Goal: Task Accomplishment & Management: Use online tool/utility

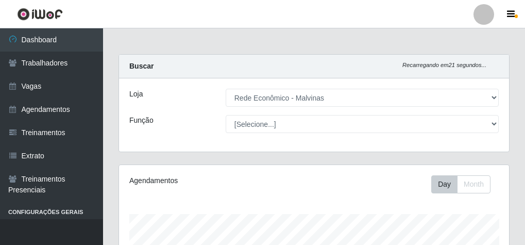
select select "194"
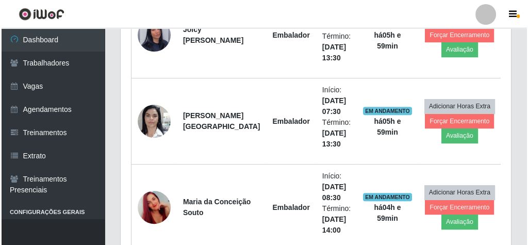
scroll to position [460, 0]
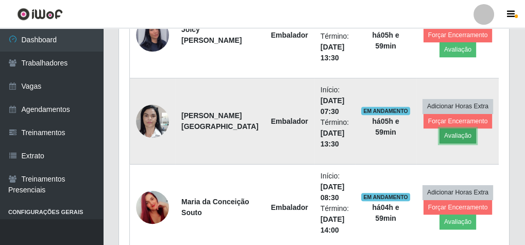
click at [447, 136] on button "Avaliação" at bounding box center [458, 135] width 37 height 14
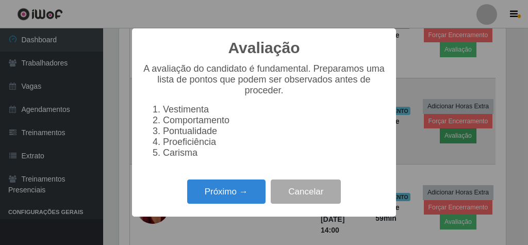
scroll to position [213, 387]
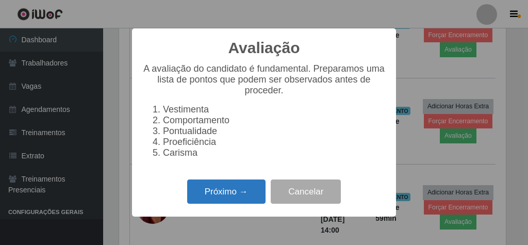
click at [231, 201] on button "Próximo →" at bounding box center [226, 191] width 78 height 24
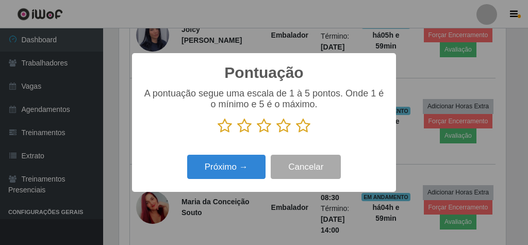
click at [304, 127] on icon at bounding box center [303, 125] width 14 height 15
click at [296, 134] on input "radio" at bounding box center [296, 134] width 0 height 0
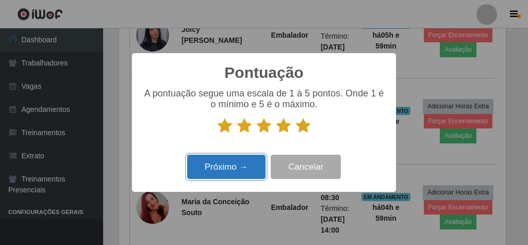
click at [251, 169] on button "Próximo →" at bounding box center [226, 167] width 78 height 24
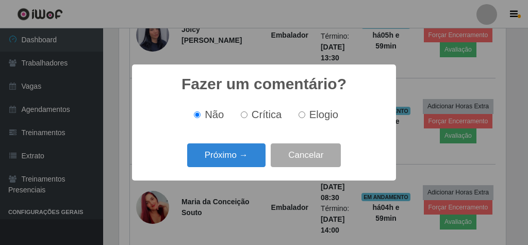
click at [300, 116] on input "Elogio" at bounding box center [302, 114] width 7 height 7
radio input "true"
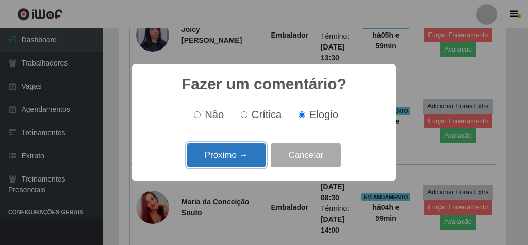
click at [234, 157] on button "Próximo →" at bounding box center [226, 155] width 78 height 24
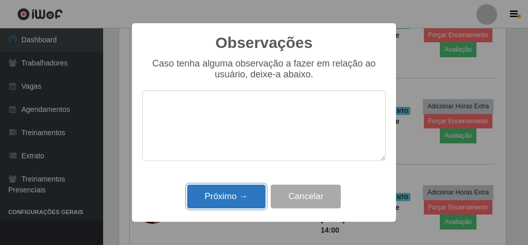
click at [233, 195] on button "Próximo →" at bounding box center [226, 197] width 78 height 24
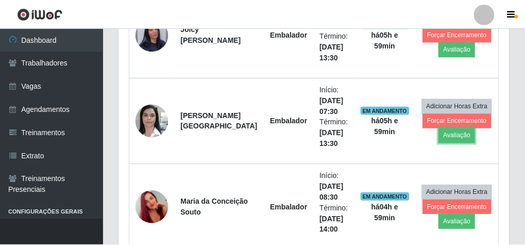
scroll to position [213, 390]
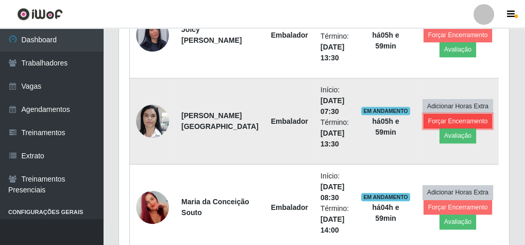
click at [435, 118] on button "Forçar Encerramento" at bounding box center [458, 121] width 69 height 14
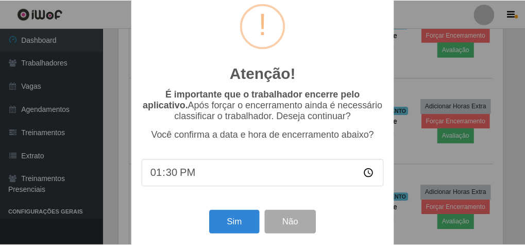
scroll to position [34, 0]
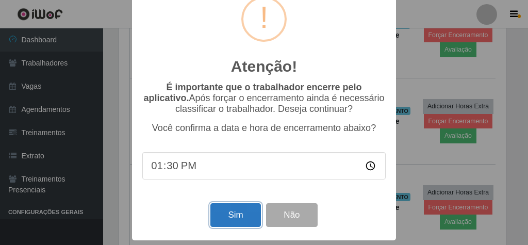
click at [243, 215] on button "Sim" at bounding box center [235, 215] width 50 height 24
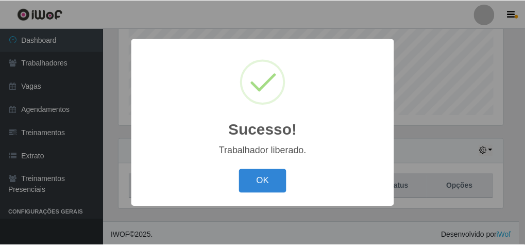
scroll to position [213, 387]
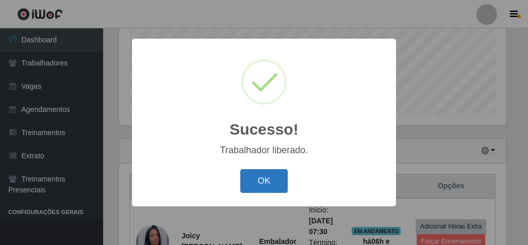
click at [262, 183] on button "OK" at bounding box center [264, 181] width 48 height 24
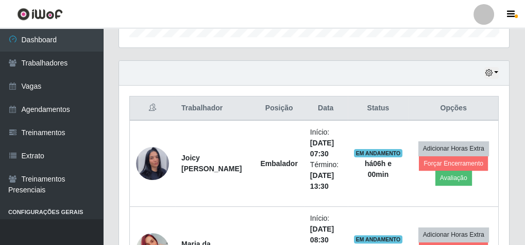
scroll to position [336, 0]
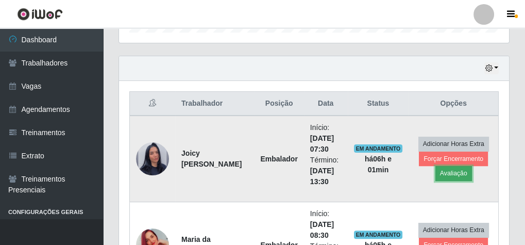
click at [445, 170] on button "Avaliação" at bounding box center [454, 173] width 37 height 14
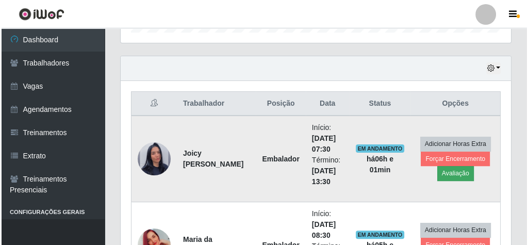
scroll to position [213, 387]
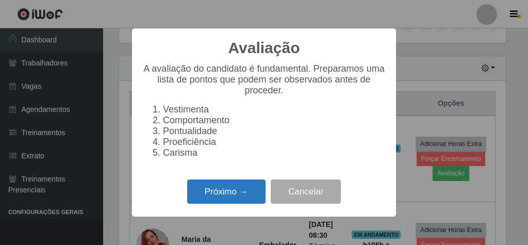
click at [240, 200] on button "Próximo →" at bounding box center [226, 191] width 78 height 24
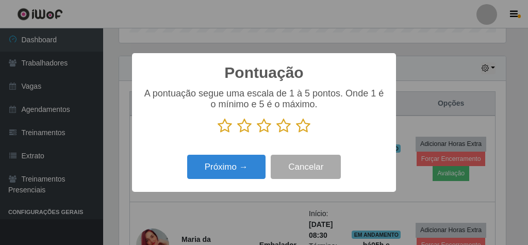
scroll to position [515464, 515291]
click at [308, 127] on icon at bounding box center [303, 125] width 14 height 15
click at [296, 134] on input "radio" at bounding box center [296, 134] width 0 height 0
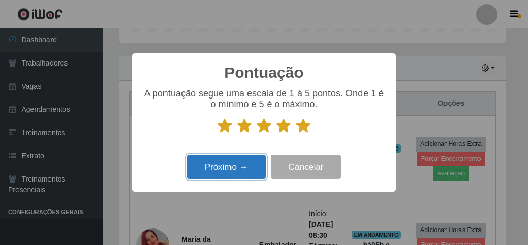
click at [240, 165] on button "Próximo →" at bounding box center [226, 167] width 78 height 24
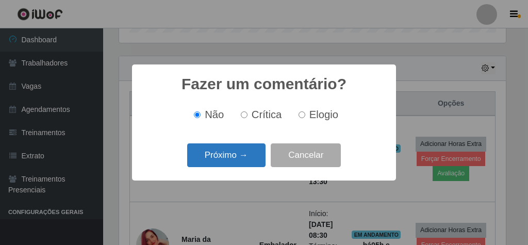
click at [242, 158] on button "Próximo →" at bounding box center [226, 155] width 78 height 24
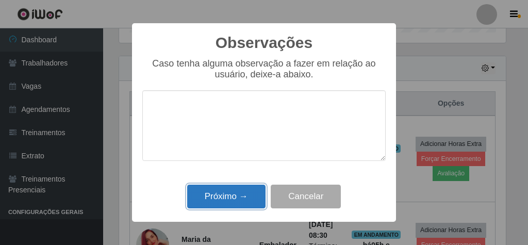
click at [236, 204] on button "Próximo →" at bounding box center [226, 197] width 78 height 24
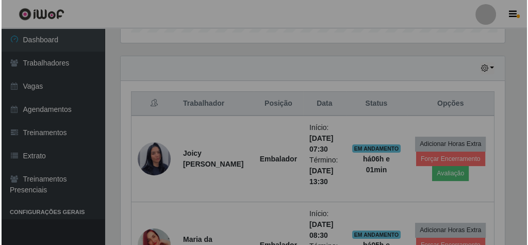
scroll to position [213, 390]
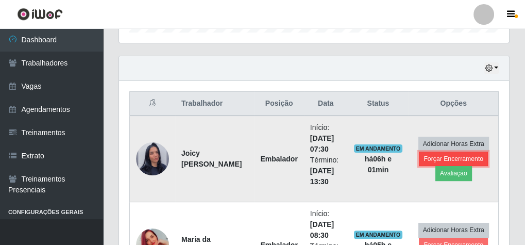
click at [475, 155] on button "Forçar Encerramento" at bounding box center [453, 159] width 69 height 14
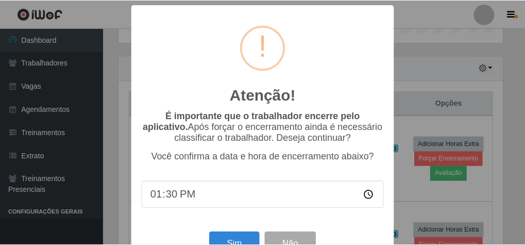
scroll to position [34, 0]
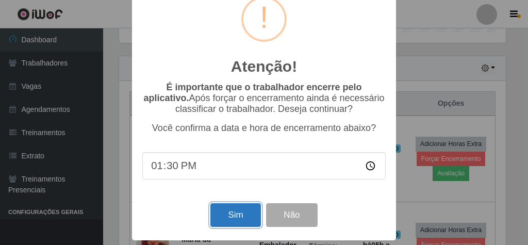
click at [239, 212] on button "Sim" at bounding box center [235, 215] width 50 height 24
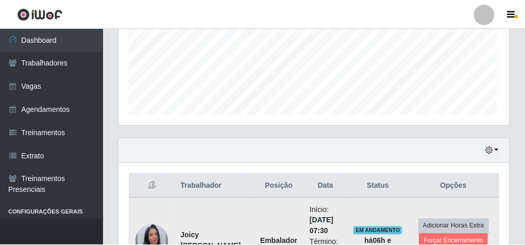
scroll to position [213, 387]
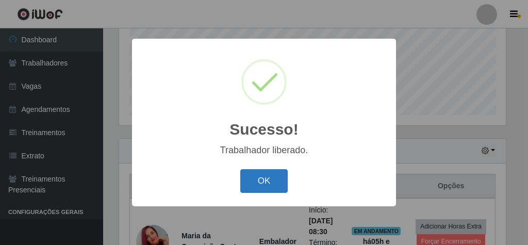
click at [261, 183] on button "OK" at bounding box center [264, 181] width 48 height 24
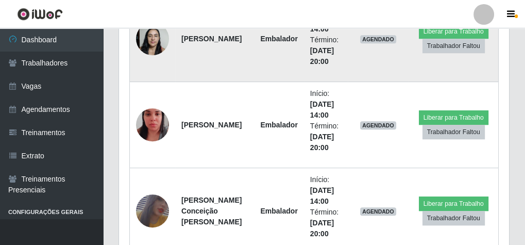
scroll to position [584, 0]
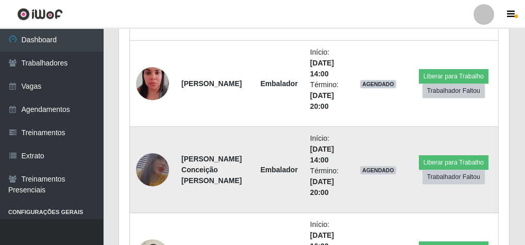
click at [158, 166] on img at bounding box center [152, 170] width 33 height 48
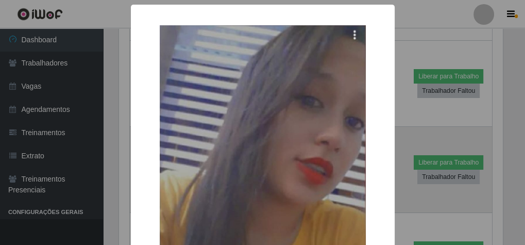
scroll to position [213, 387]
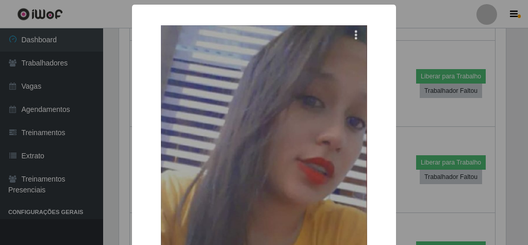
click at [416, 118] on div "× OK Cancel" at bounding box center [264, 122] width 528 height 245
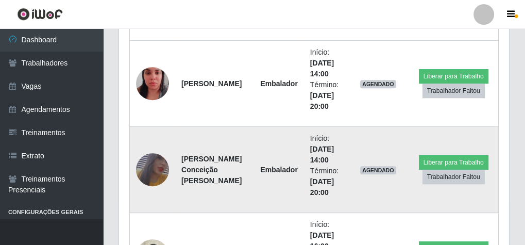
scroll to position [213, 390]
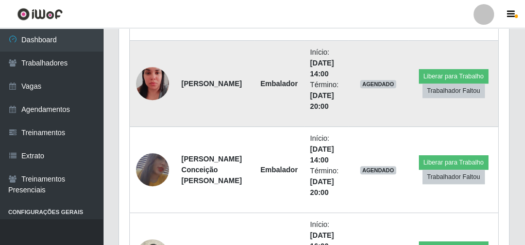
click at [151, 79] on img at bounding box center [152, 83] width 33 height 59
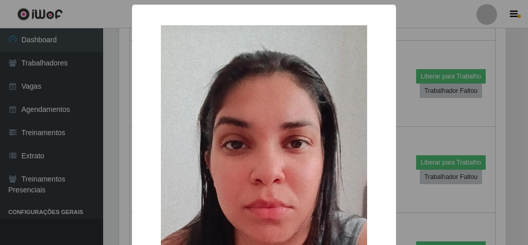
click at [403, 109] on div "× OK Cancel" at bounding box center [264, 122] width 528 height 245
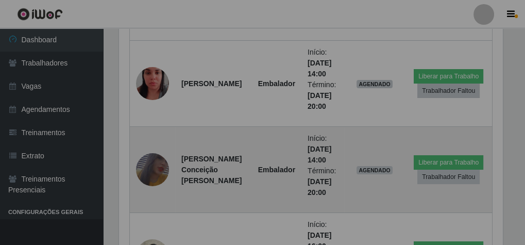
scroll to position [0, 0]
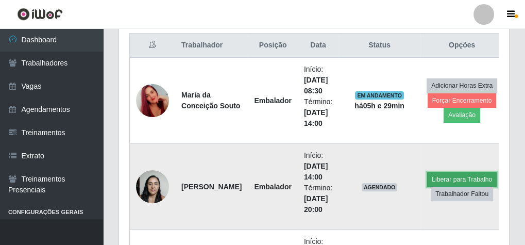
click at [474, 178] on button "Liberar para Trabalho" at bounding box center [462, 179] width 70 height 14
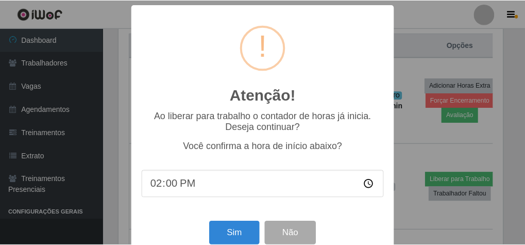
scroll to position [22, 0]
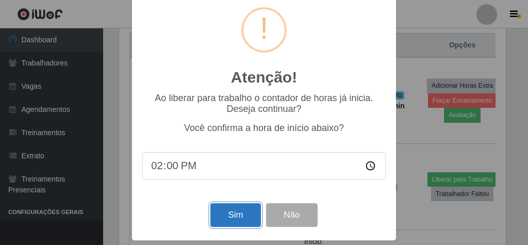
click at [231, 209] on button "Sim" at bounding box center [235, 215] width 50 height 24
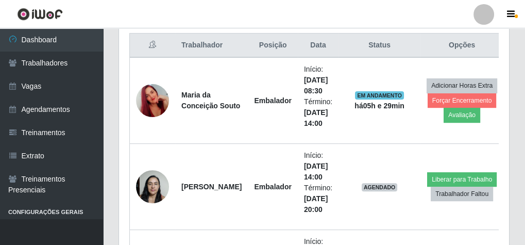
scroll to position [213, 387]
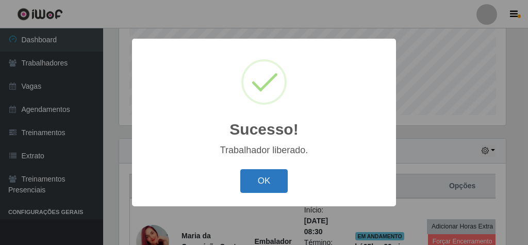
click at [256, 179] on button "OK" at bounding box center [264, 181] width 48 height 24
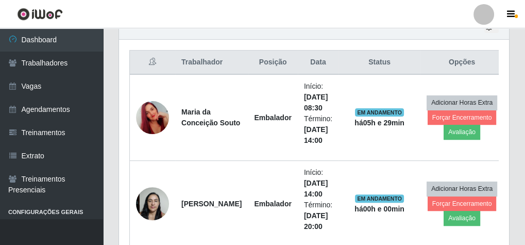
scroll to position [419, 0]
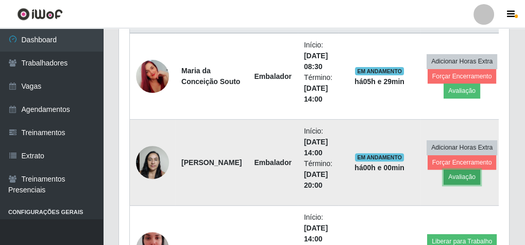
click at [462, 175] on button "Avaliação" at bounding box center [462, 177] width 37 height 14
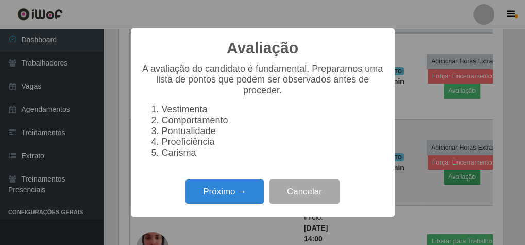
scroll to position [213, 387]
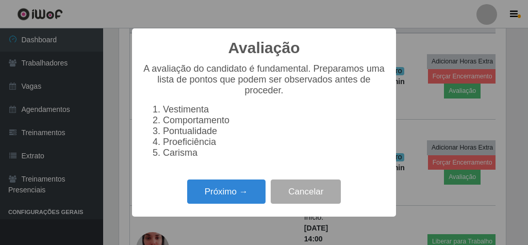
click at [411, 114] on div "Avaliação × A avaliação do candidato é fundamental. Preparamos uma lista de pon…" at bounding box center [264, 122] width 528 height 245
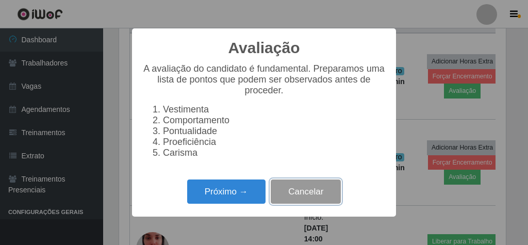
click at [320, 200] on button "Cancelar" at bounding box center [306, 191] width 70 height 24
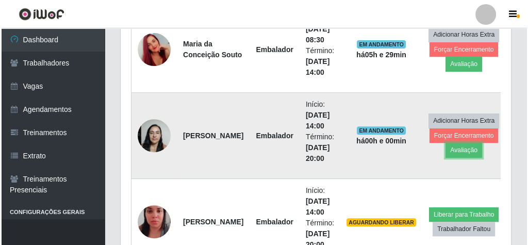
scroll to position [460, 0]
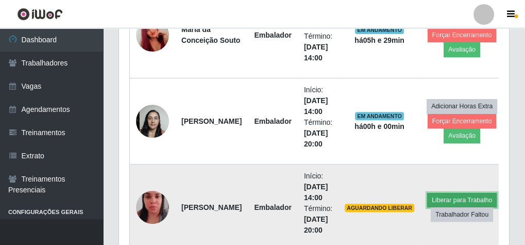
click at [458, 198] on button "Liberar para Trabalho" at bounding box center [462, 200] width 70 height 14
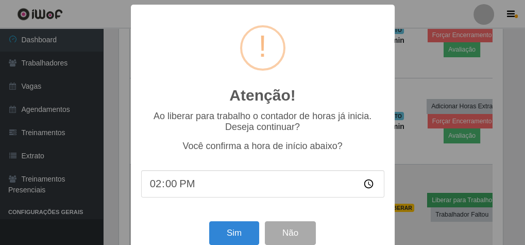
scroll to position [213, 387]
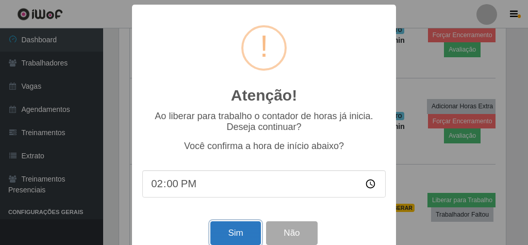
click at [234, 235] on button "Sim" at bounding box center [235, 233] width 50 height 24
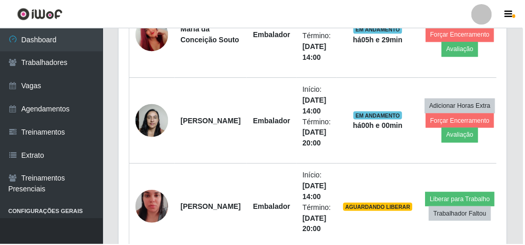
scroll to position [254, 0]
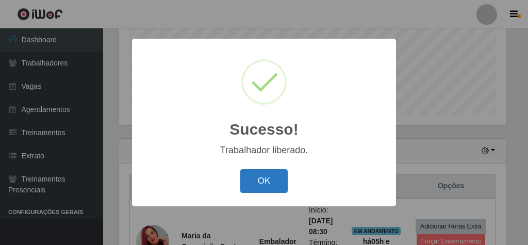
click at [254, 179] on button "OK" at bounding box center [264, 181] width 48 height 24
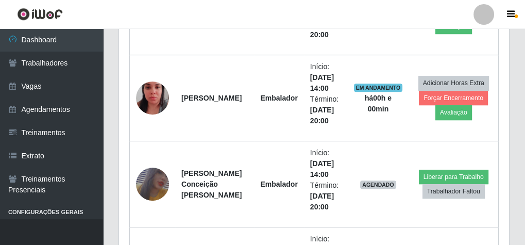
scroll to position [584, 0]
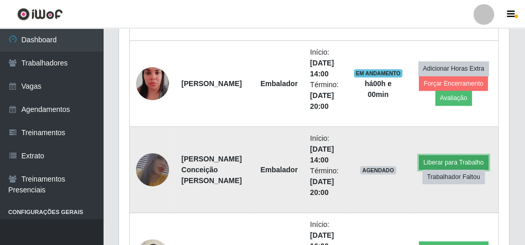
click at [441, 157] on button "Liberar para Trabalho" at bounding box center [454, 162] width 70 height 14
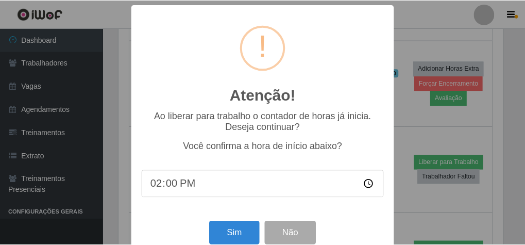
scroll to position [22, 0]
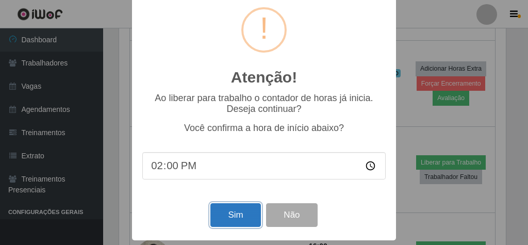
click at [234, 212] on button "Sim" at bounding box center [235, 215] width 50 height 24
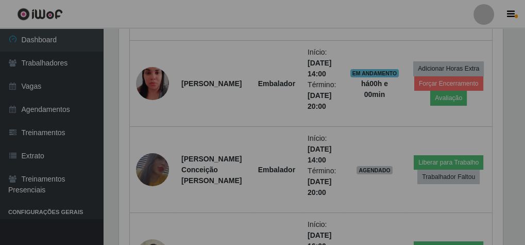
scroll to position [515464, 515287]
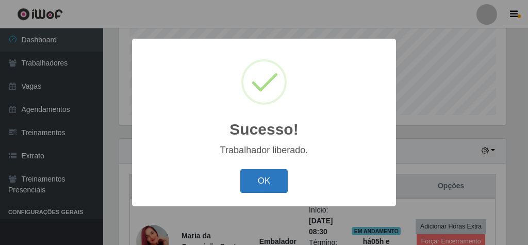
click at [260, 175] on button "OK" at bounding box center [264, 181] width 48 height 24
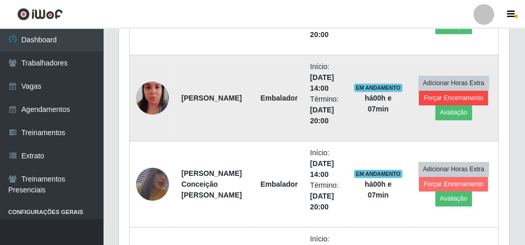
scroll to position [584, 0]
